Goal: Use online tool/utility: Utilize a website feature to perform a specific function

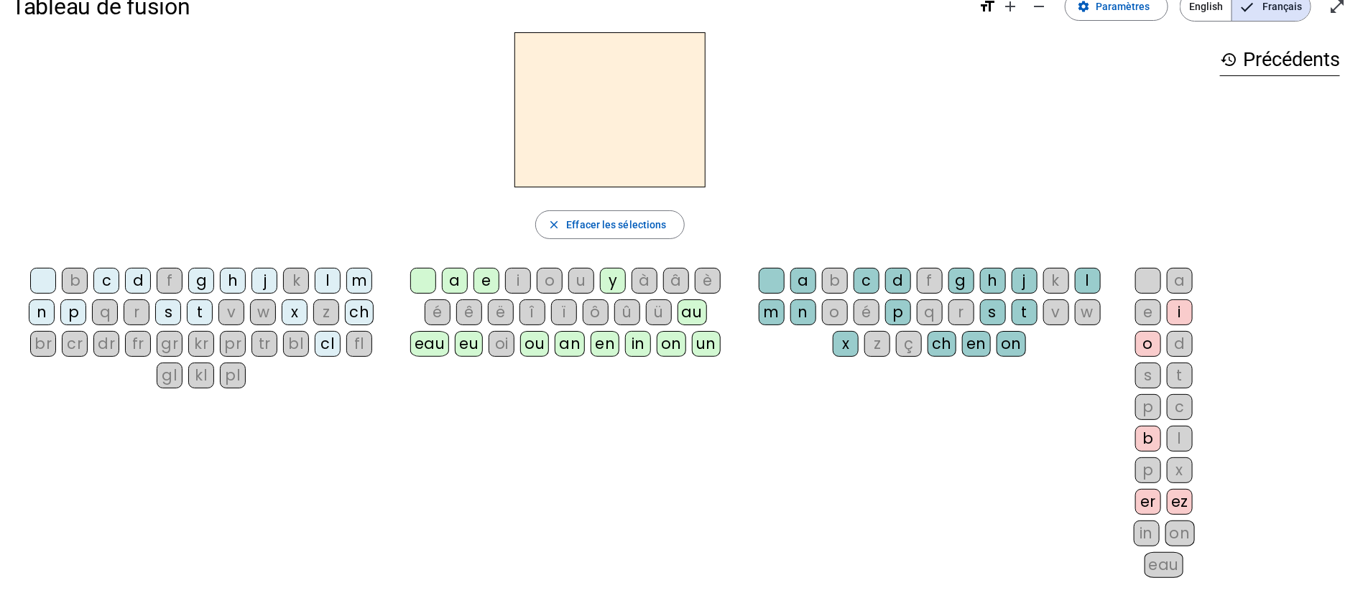
scroll to position [32, 0]
click at [195, 284] on div "g" at bounding box center [201, 280] width 26 height 26
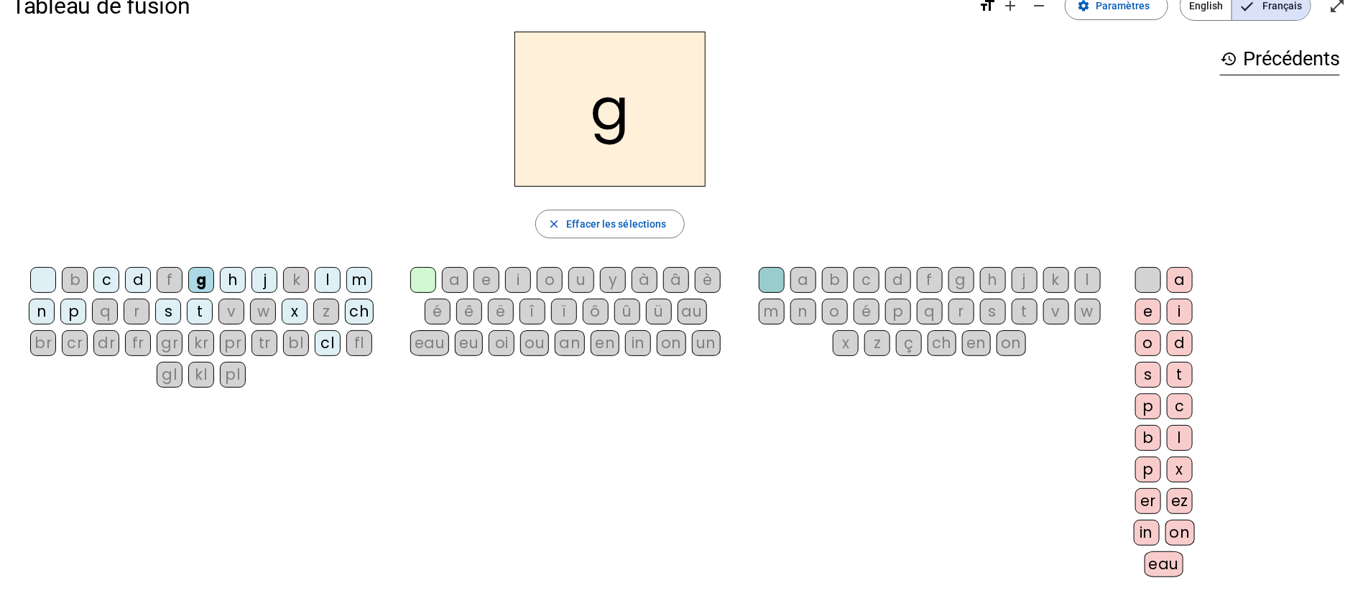
click at [468, 310] on div "ê" at bounding box center [469, 312] width 26 height 26
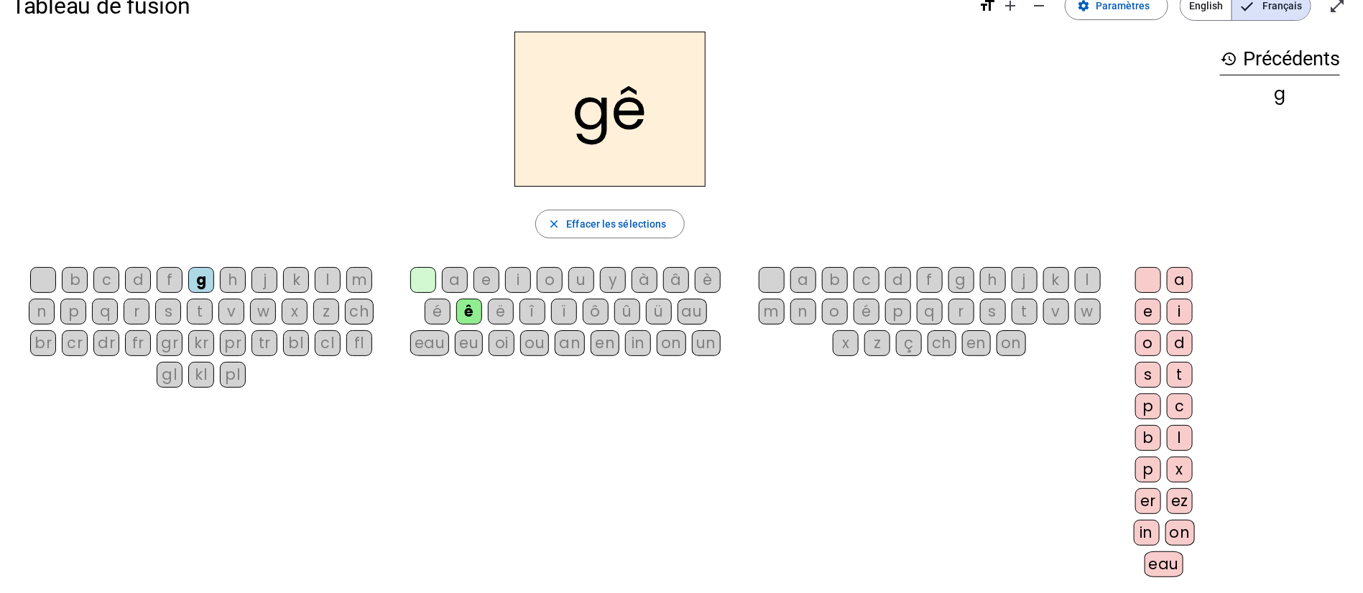
click at [562, 348] on div "an" at bounding box center [570, 343] width 30 height 26
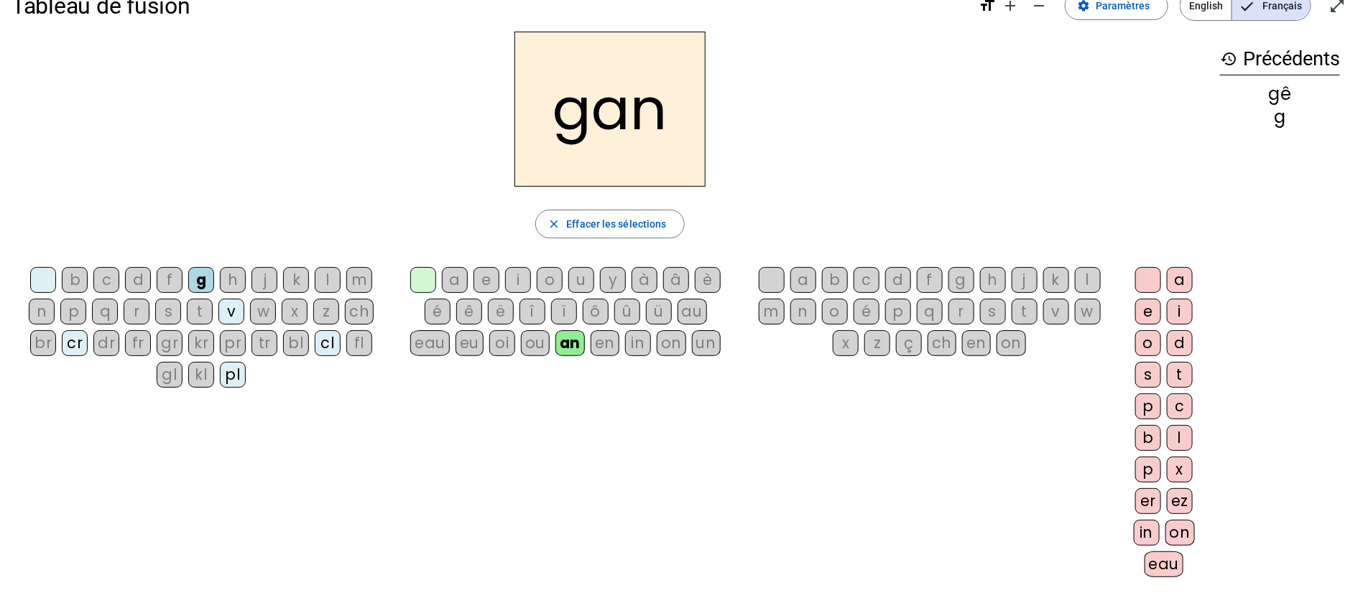
click at [634, 338] on div "in" at bounding box center [638, 343] width 26 height 26
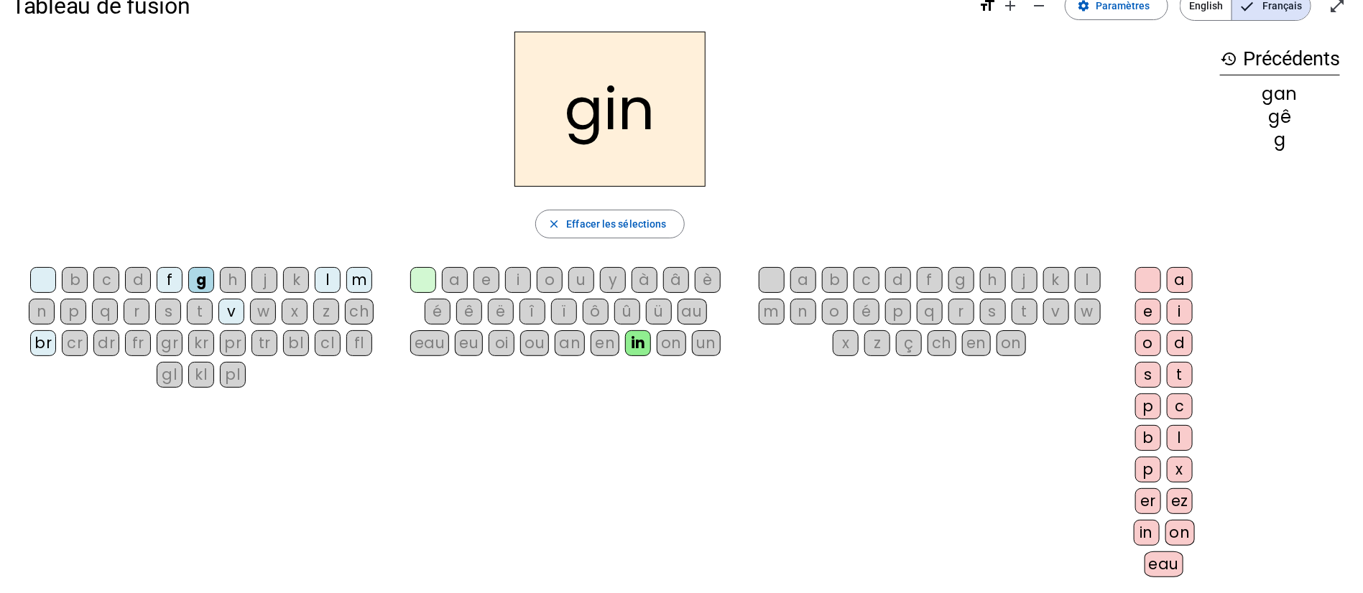
click at [358, 313] on div "ch" at bounding box center [359, 312] width 29 height 26
click at [430, 349] on div "eau" at bounding box center [430, 343] width 40 height 26
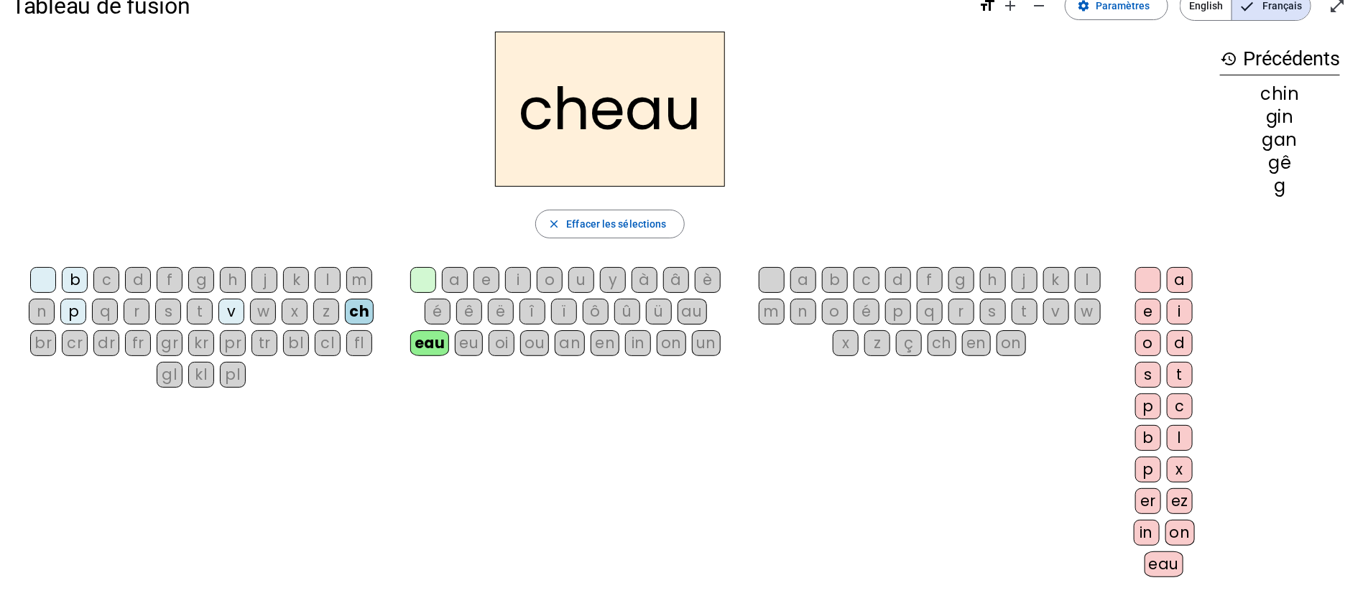
click at [361, 351] on div "fl" at bounding box center [359, 343] width 26 height 26
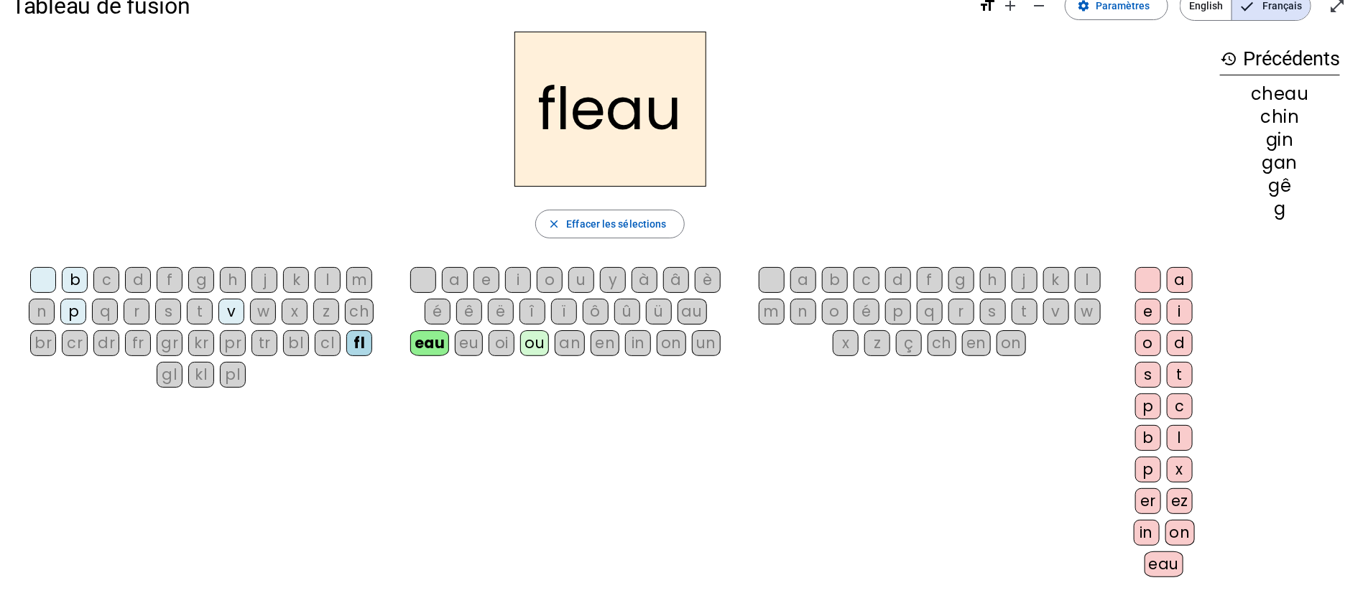
click at [235, 377] on div "pl" at bounding box center [233, 375] width 26 height 26
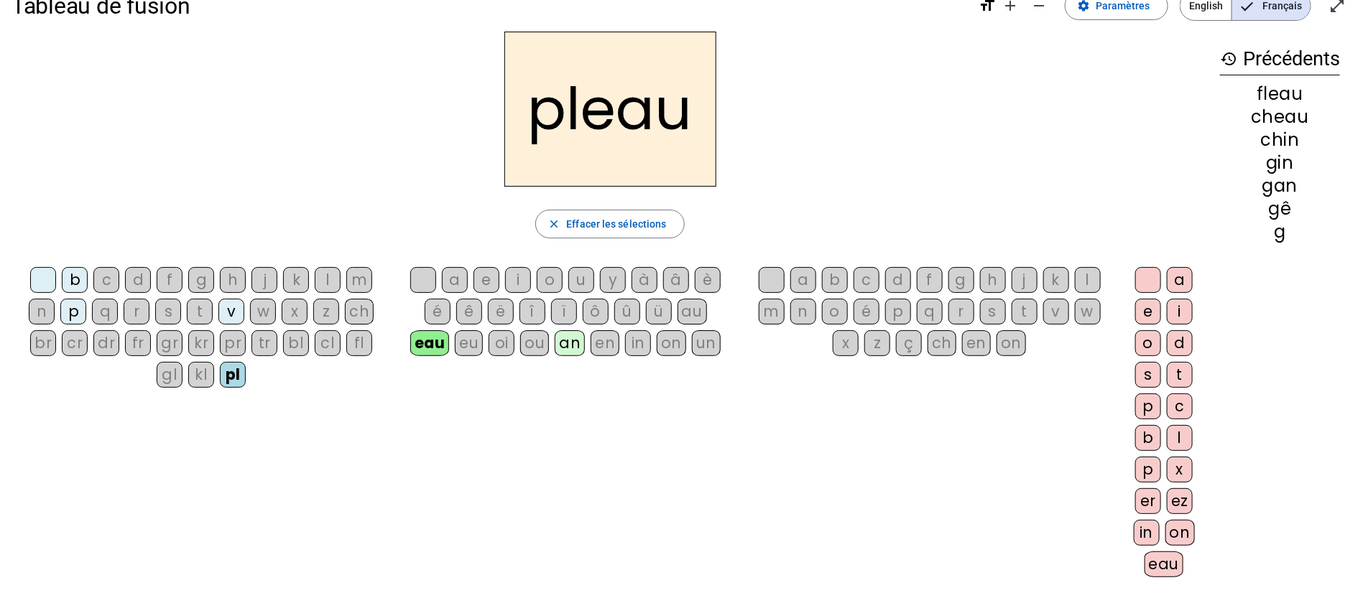
click at [108, 346] on div "dr" at bounding box center [106, 343] width 26 height 26
click at [673, 348] on div "on" at bounding box center [671, 343] width 29 height 26
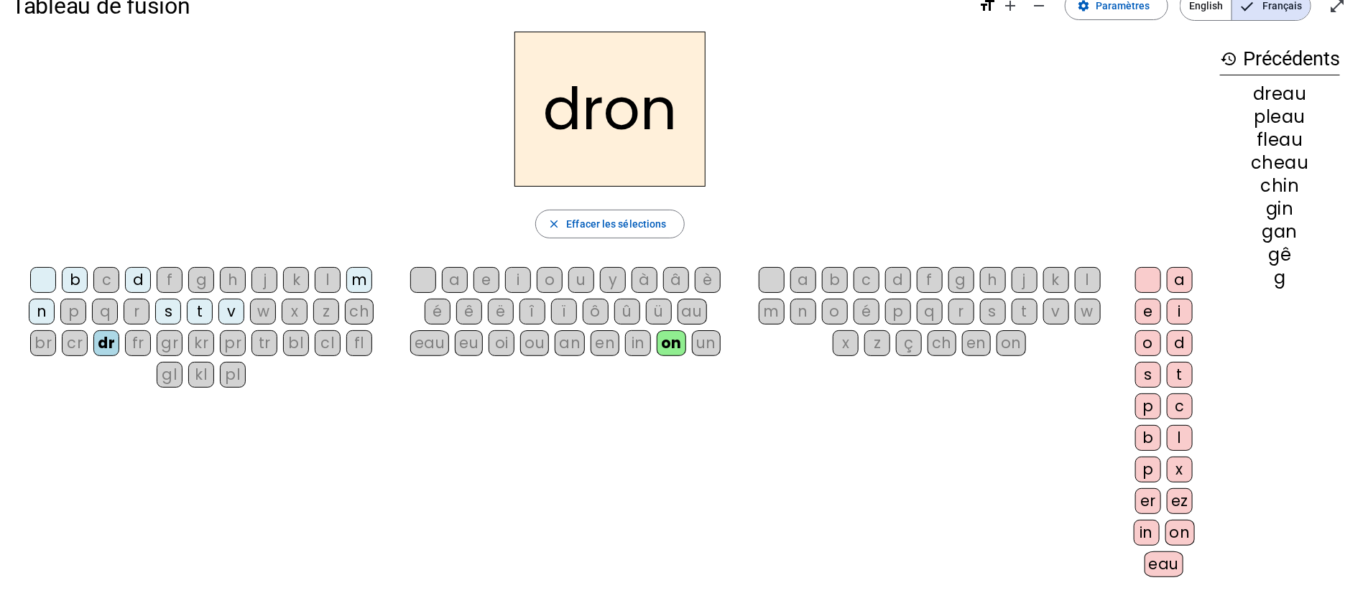
click at [895, 281] on div "d" at bounding box center [898, 280] width 26 height 26
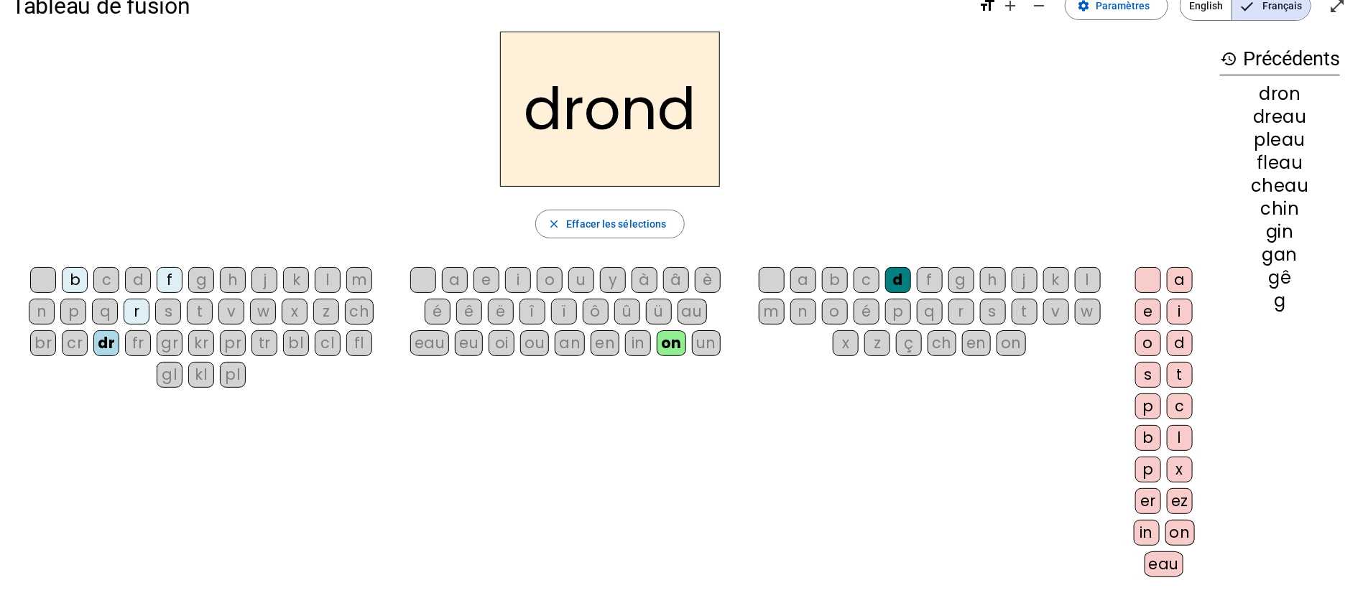
click at [1143, 314] on div "e" at bounding box center [1148, 312] width 26 height 26
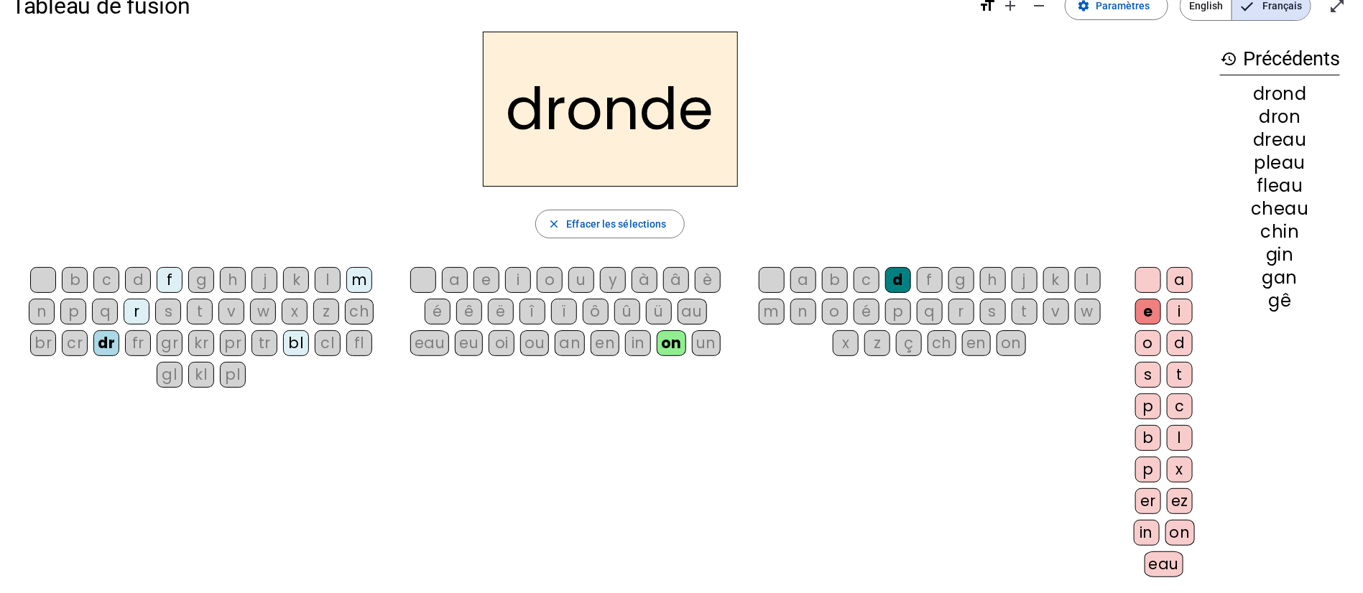
click at [1142, 532] on div "in" at bounding box center [1146, 533] width 26 height 26
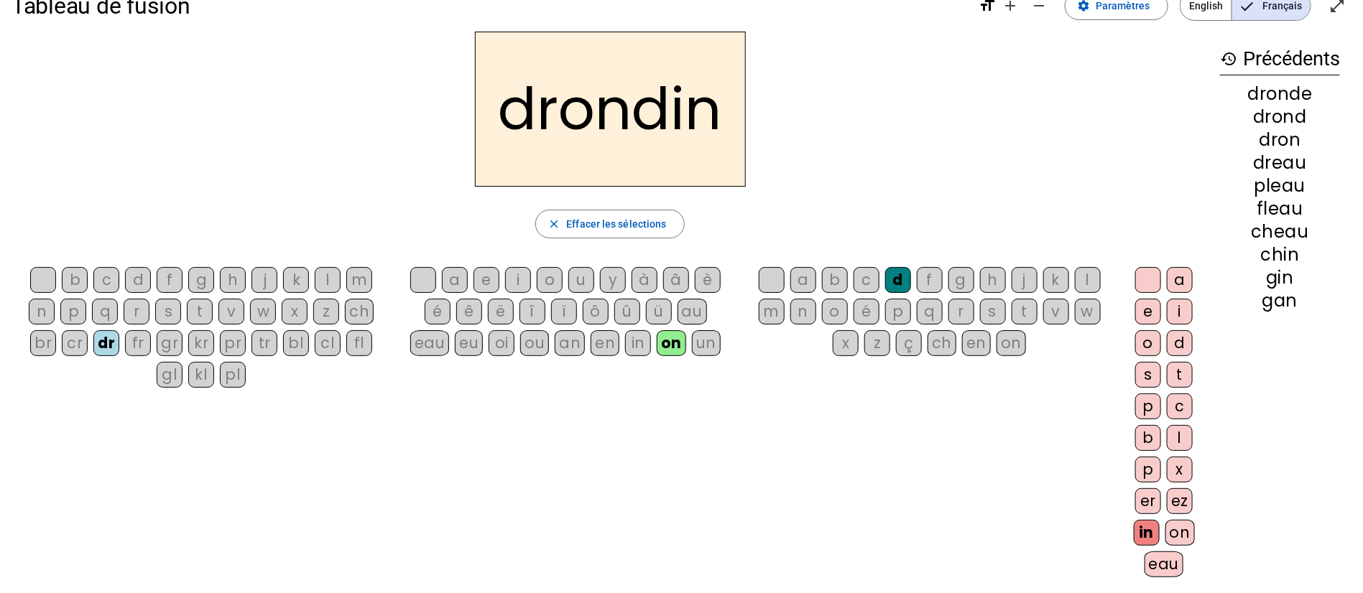
click at [296, 281] on div "k" at bounding box center [296, 280] width 26 height 26
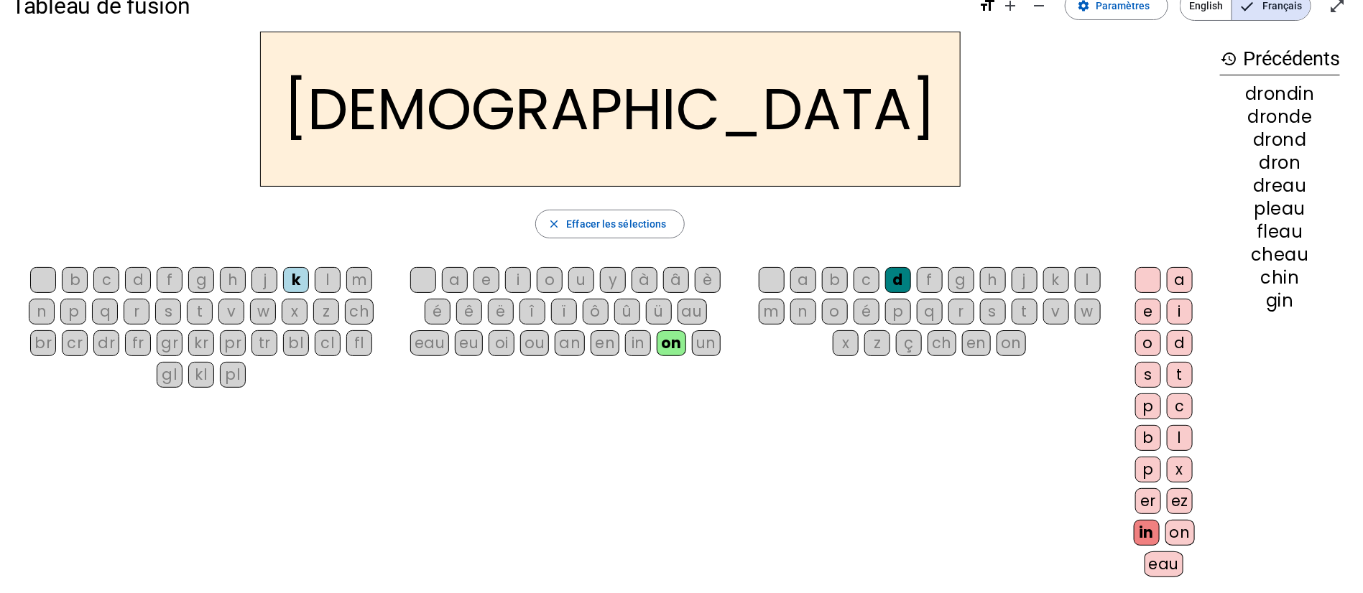
click at [359, 317] on div "ch" at bounding box center [359, 312] width 29 height 26
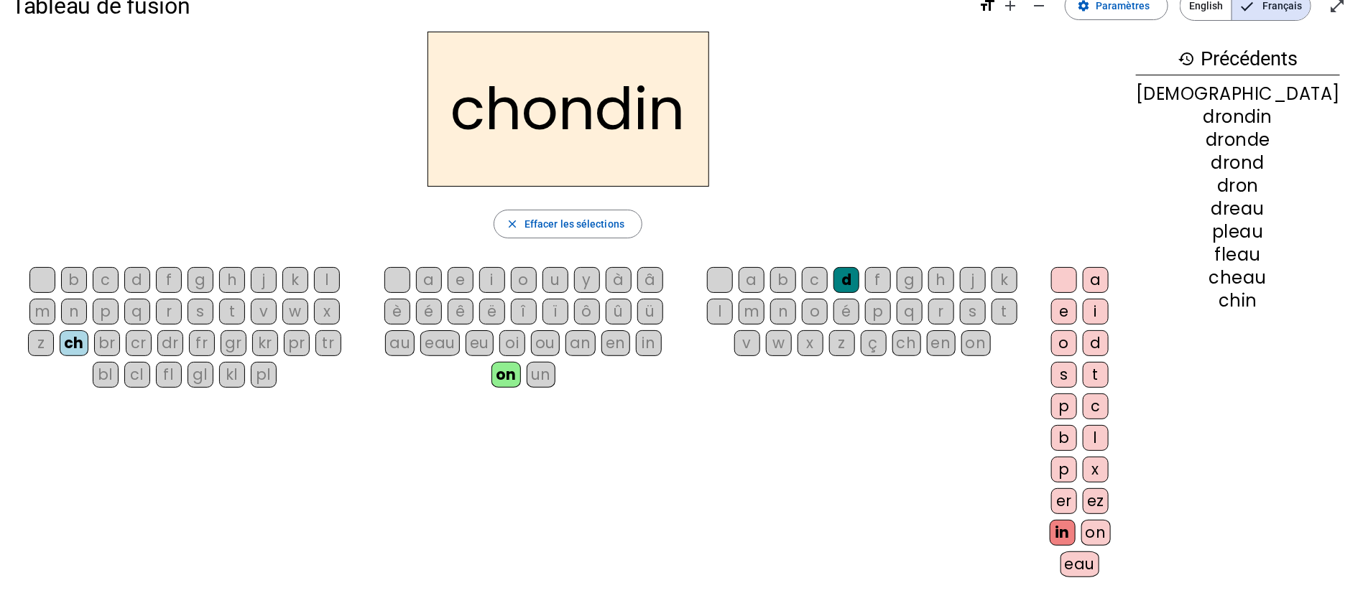
click at [442, 280] on div "a" at bounding box center [429, 280] width 26 height 26
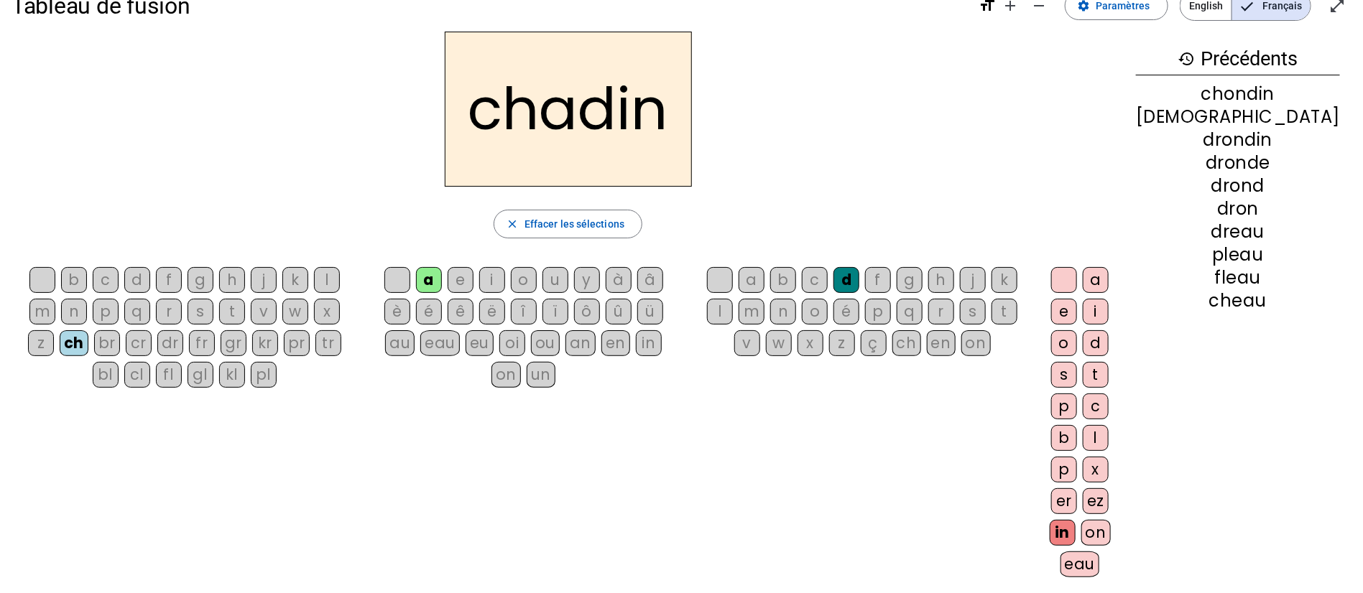
click at [182, 362] on div "fl" at bounding box center [169, 375] width 26 height 26
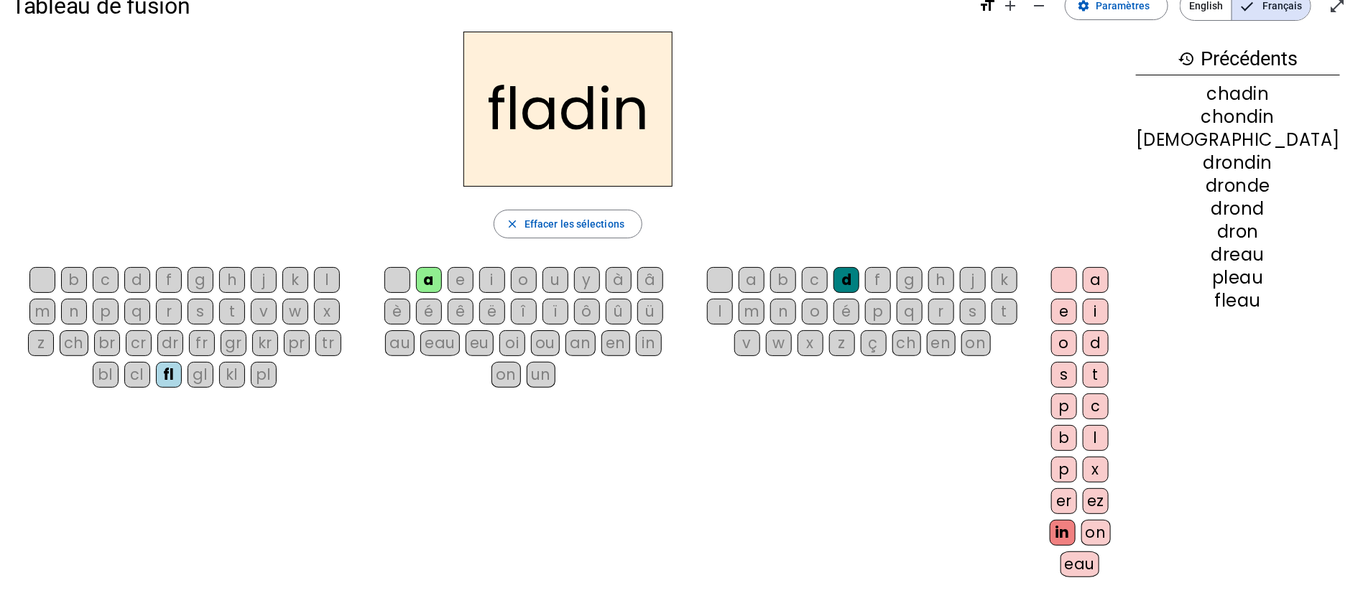
click at [891, 281] on div "f" at bounding box center [878, 280] width 26 height 26
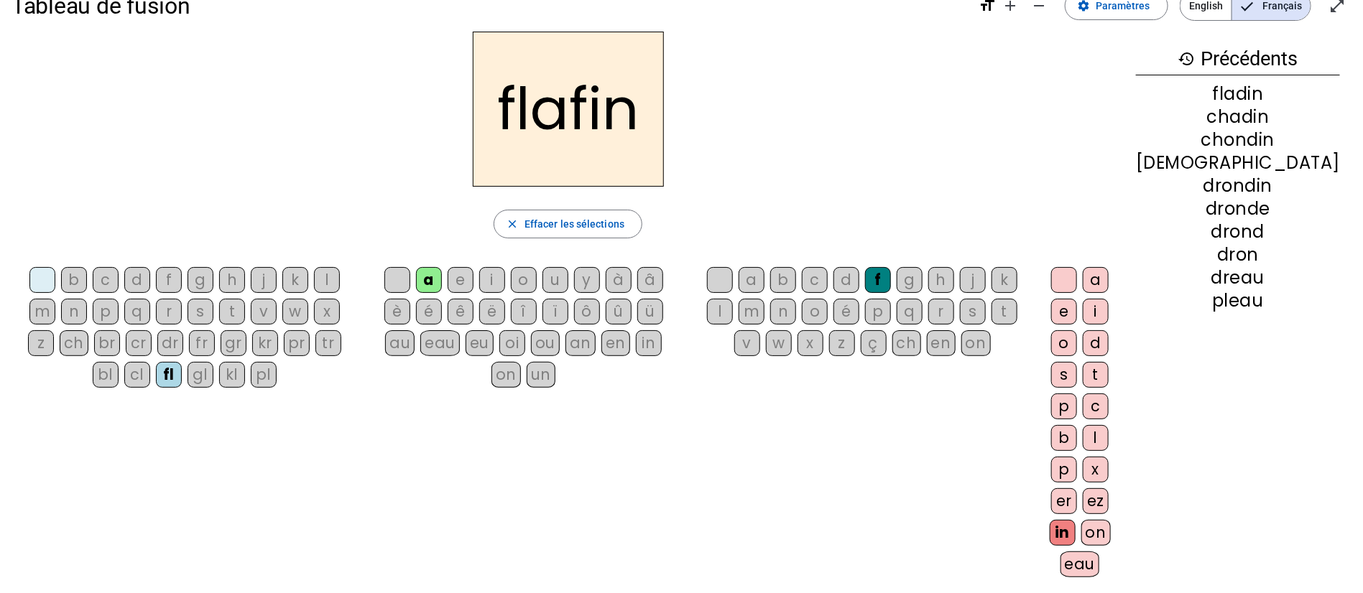
click at [921, 346] on div "ch" at bounding box center [906, 343] width 29 height 26
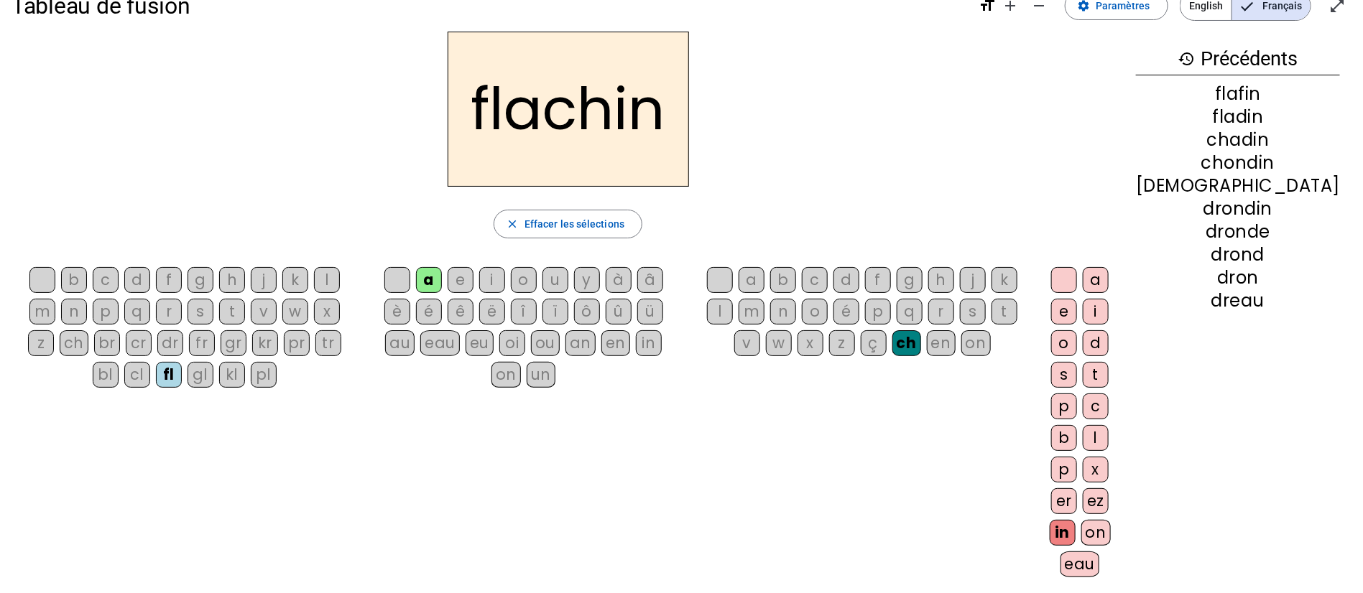
click at [1108, 494] on div "ez" at bounding box center [1095, 501] width 26 height 26
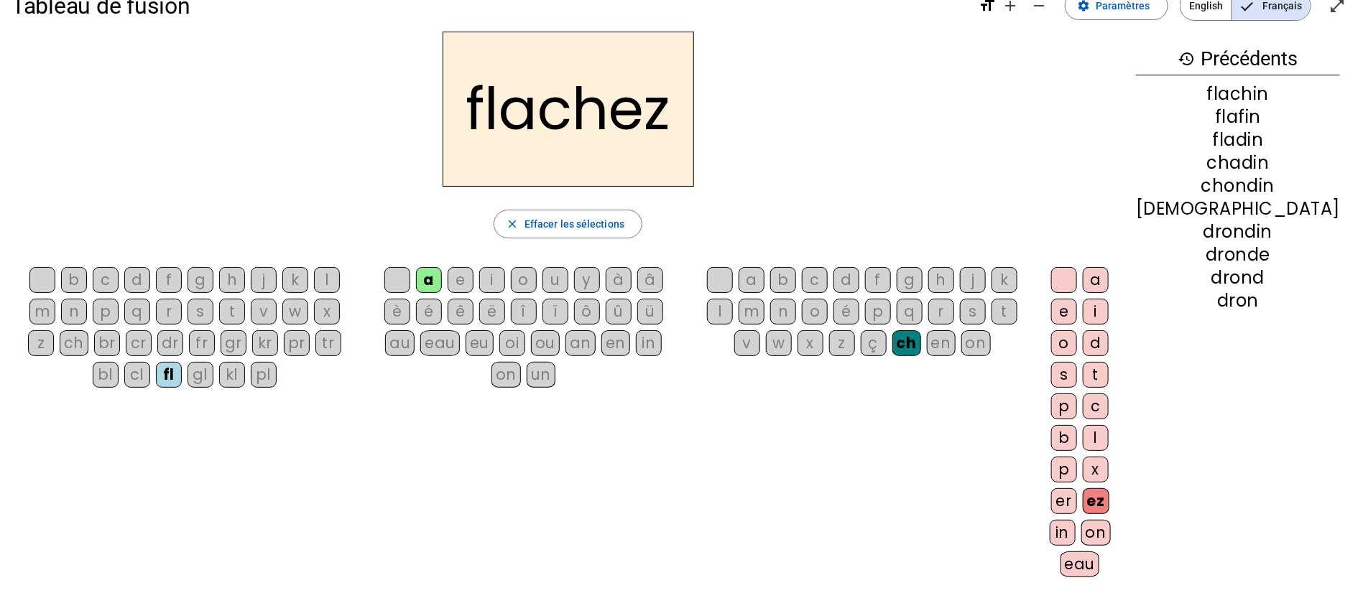
click at [1109, 497] on div "ez" at bounding box center [1095, 501] width 27 height 26
click at [1077, 307] on div "e" at bounding box center [1064, 312] width 26 height 26
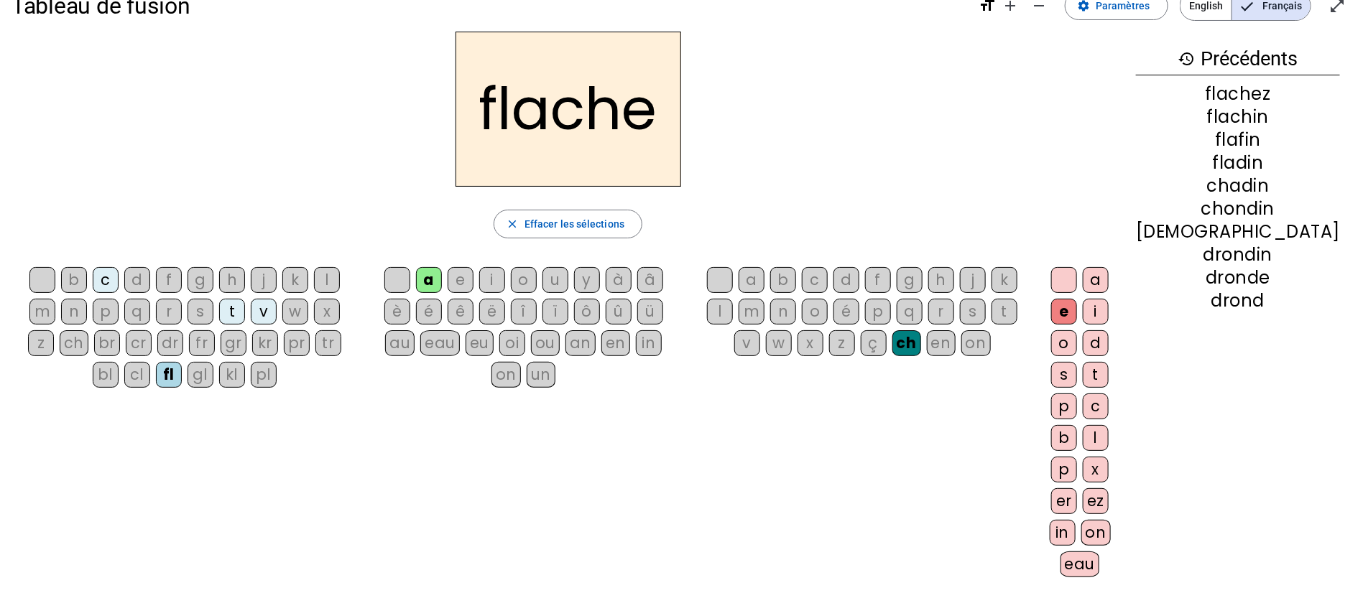
click at [251, 374] on div "pl" at bounding box center [264, 375] width 26 height 26
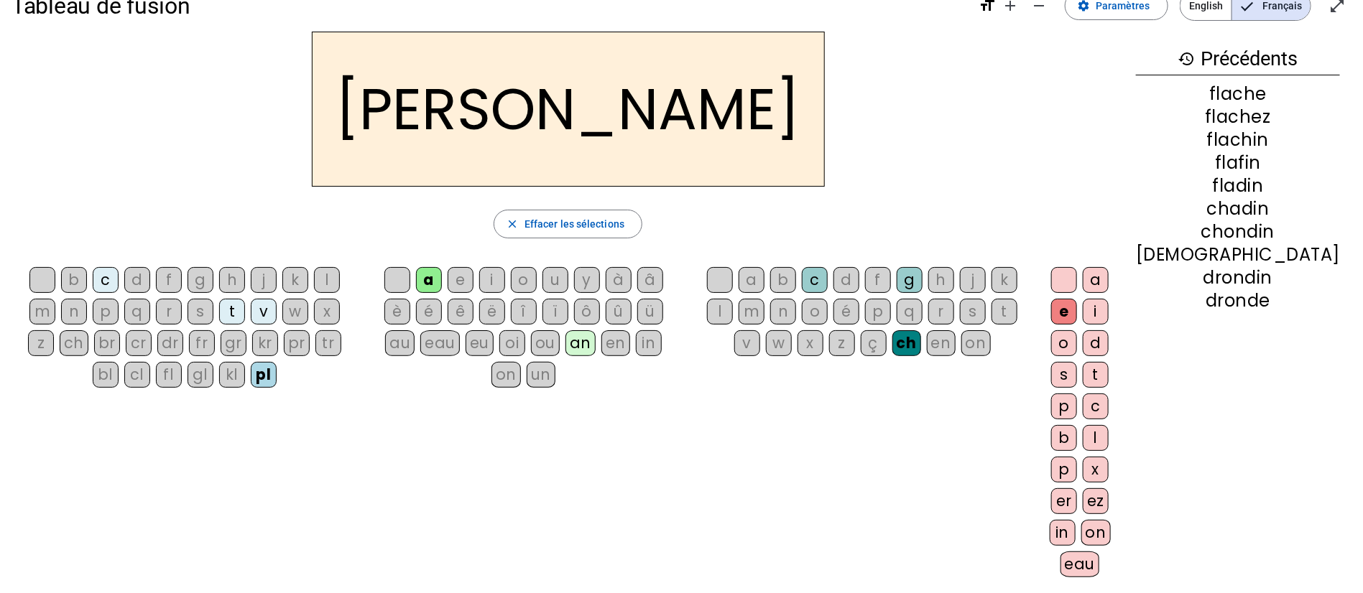
click at [187, 314] on div "s" at bounding box center [200, 312] width 26 height 26
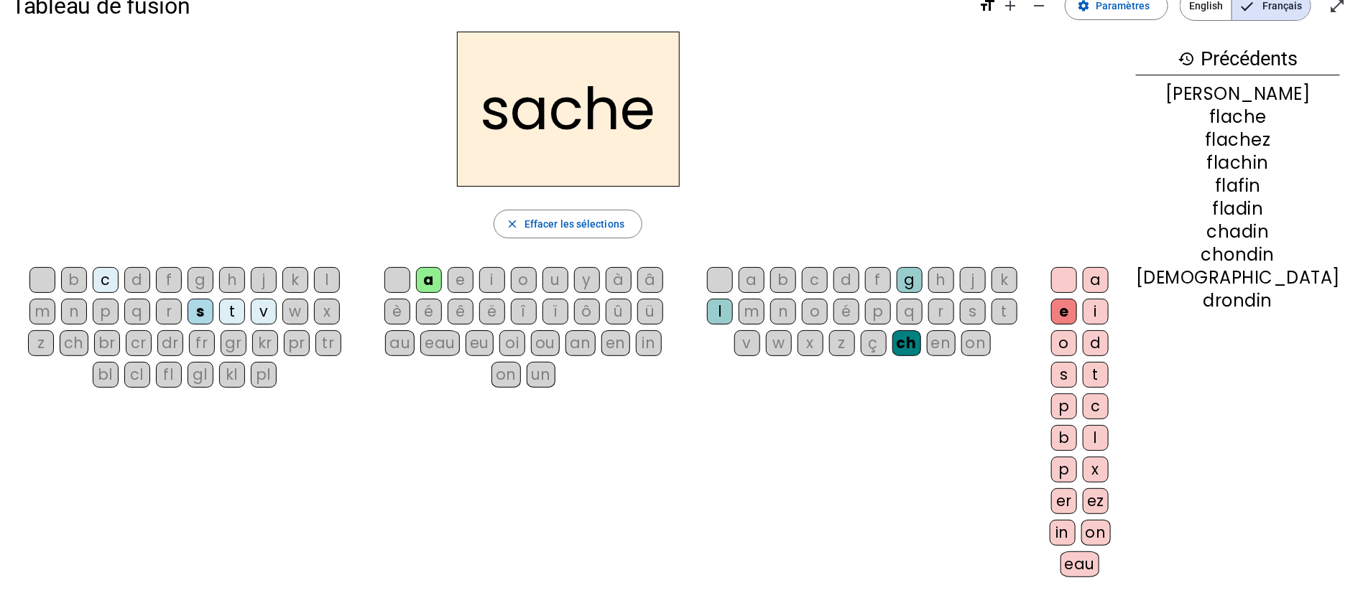
click at [75, 280] on div "b" at bounding box center [74, 280] width 26 height 26
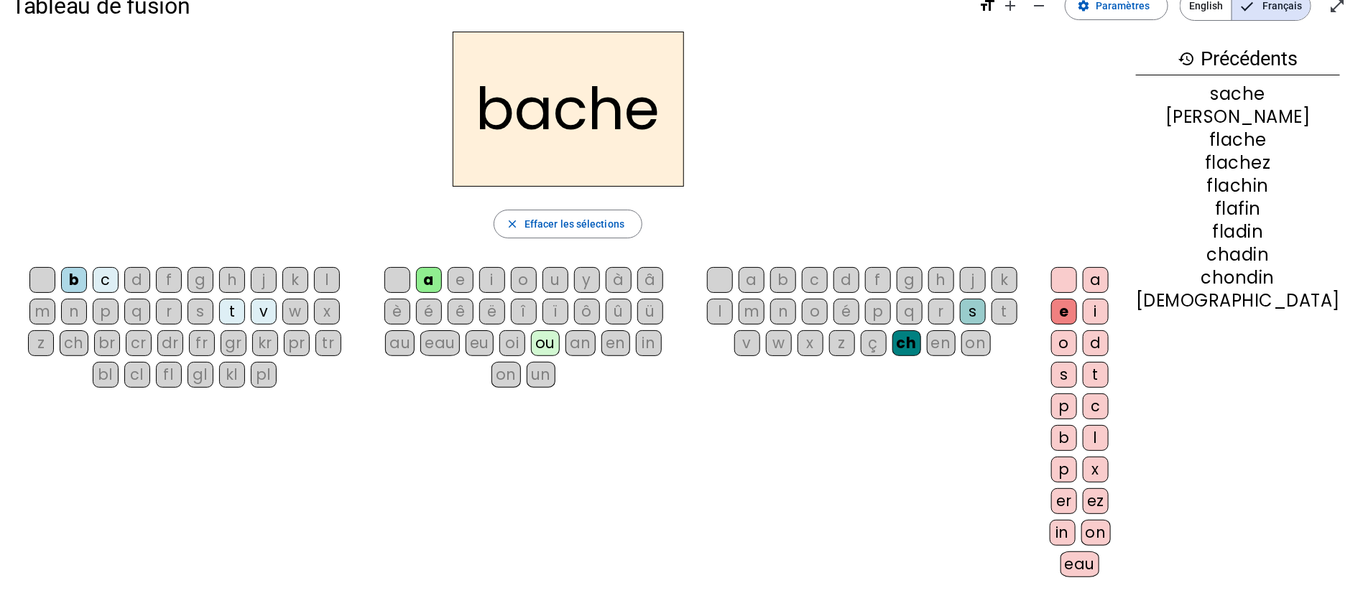
click at [251, 312] on div "v" at bounding box center [264, 312] width 26 height 26
